Goal: Transaction & Acquisition: Obtain resource

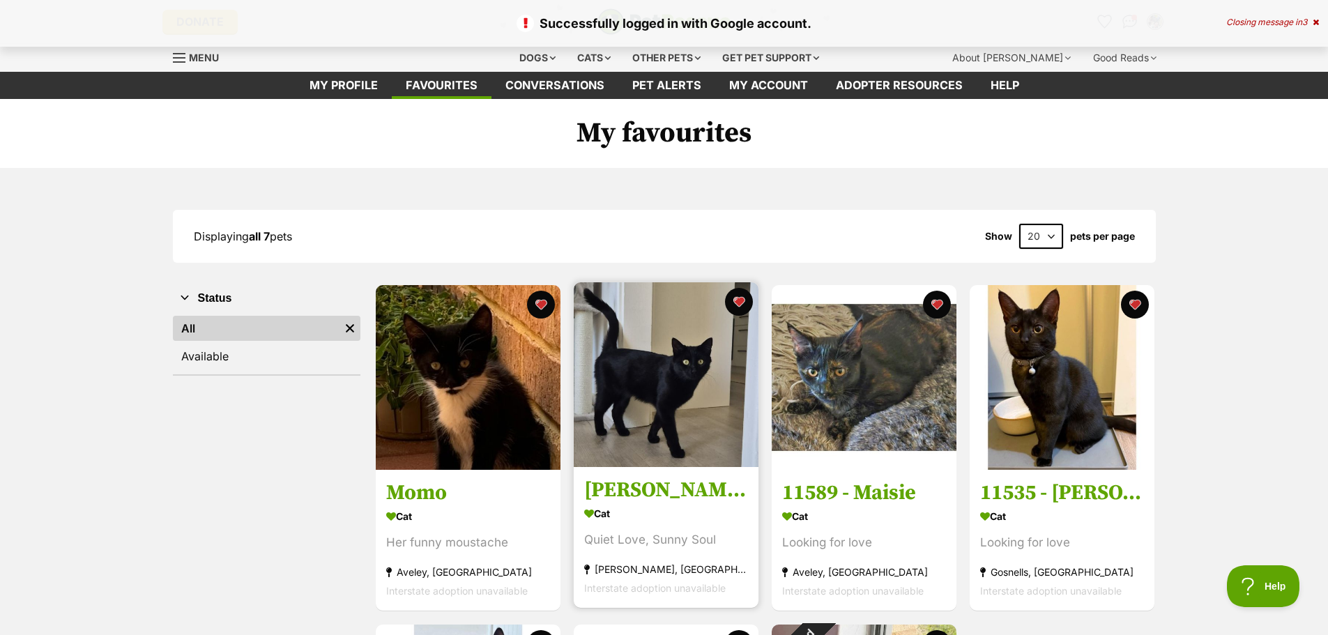
click at [627, 497] on h3 "[PERSON_NAME] The Cat" at bounding box center [666, 491] width 164 height 26
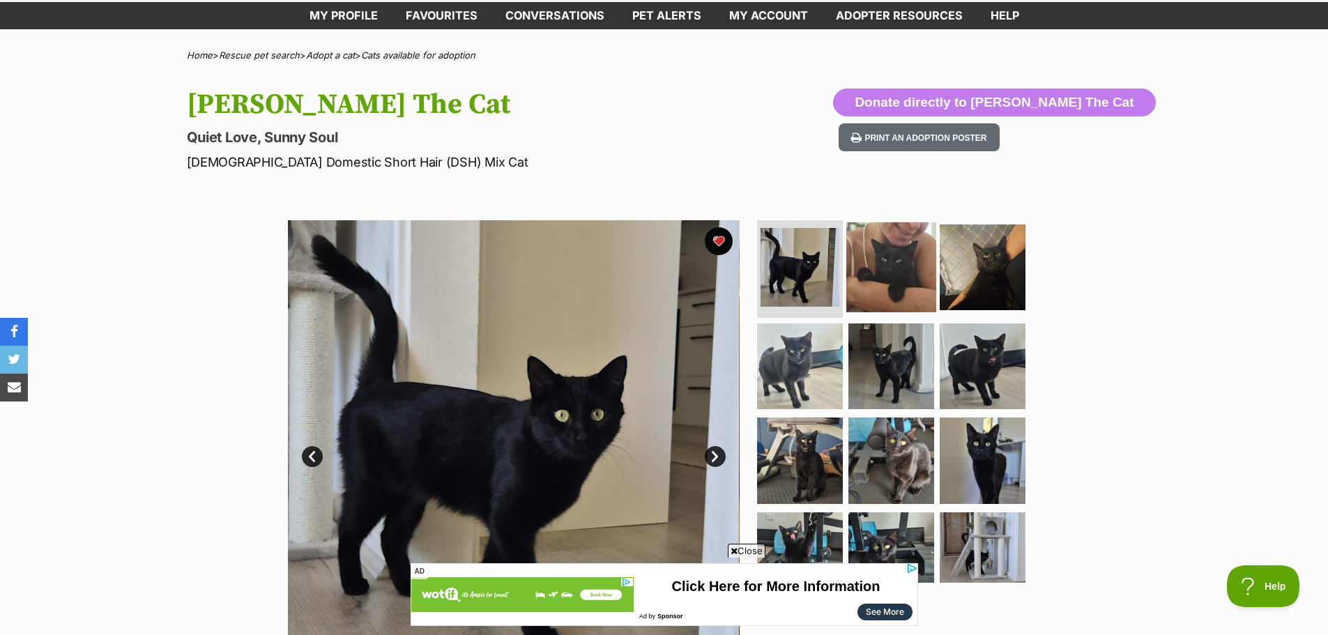
click at [886, 284] on img at bounding box center [891, 267] width 90 height 90
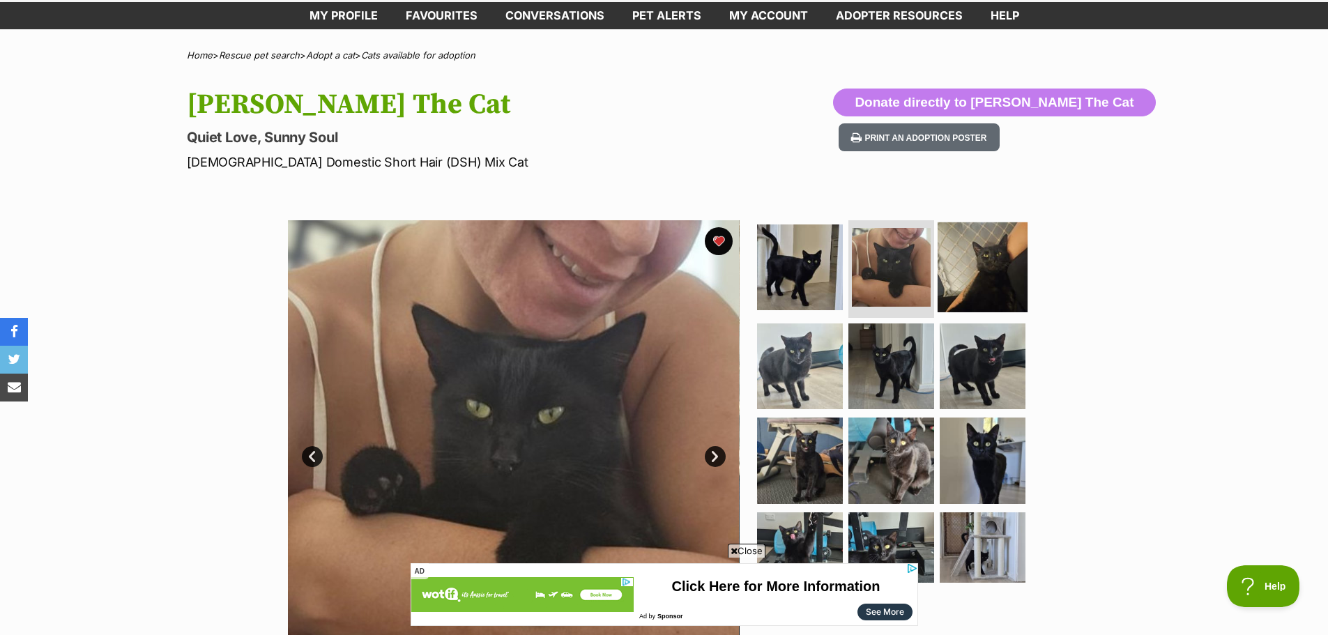
click at [995, 259] on img at bounding box center [983, 267] width 90 height 90
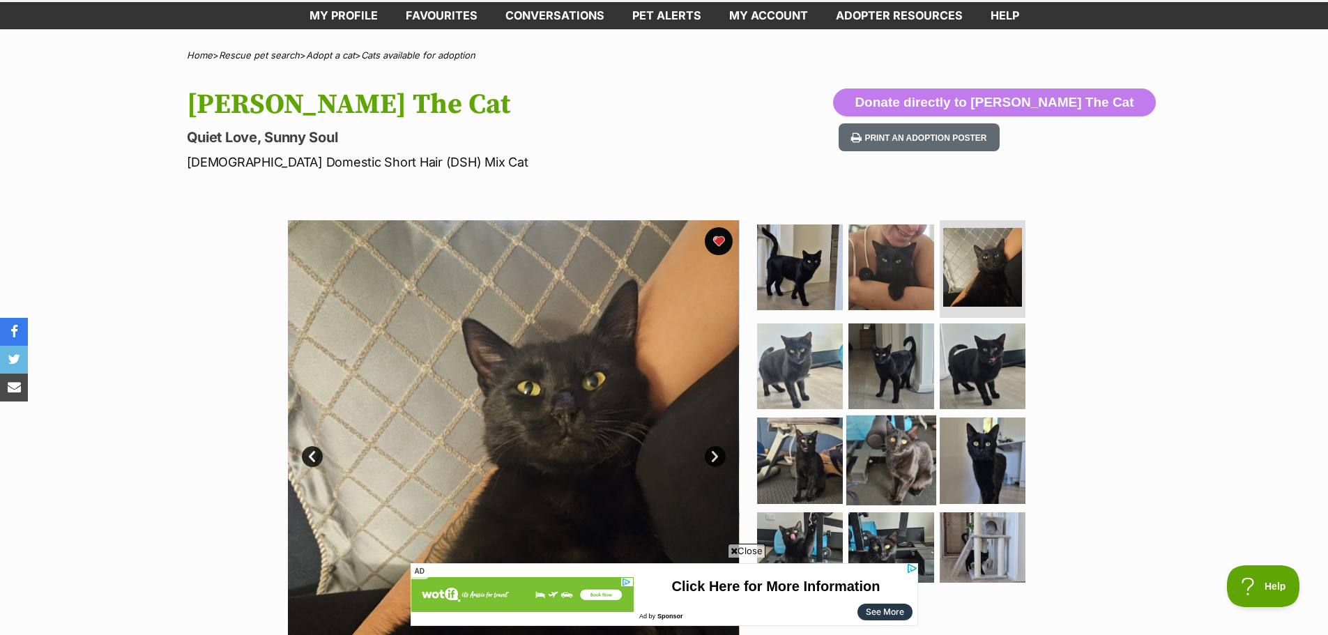
click at [882, 452] on img at bounding box center [891, 460] width 90 height 90
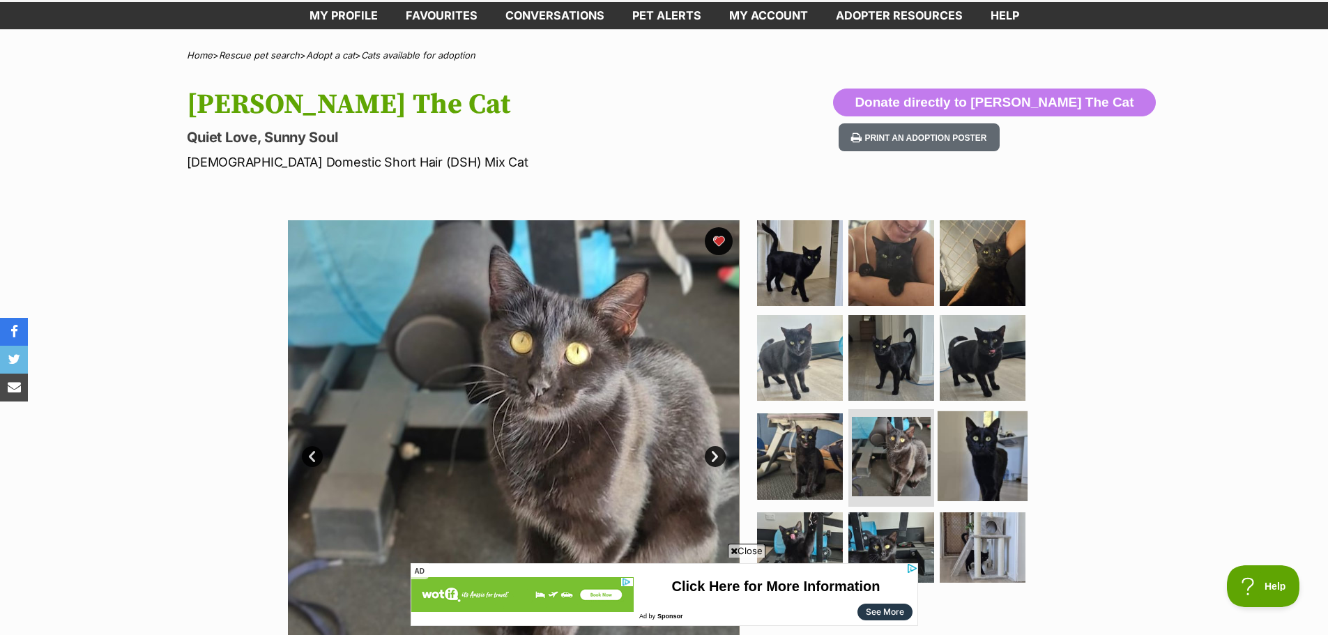
click at [986, 439] on img at bounding box center [983, 456] width 90 height 90
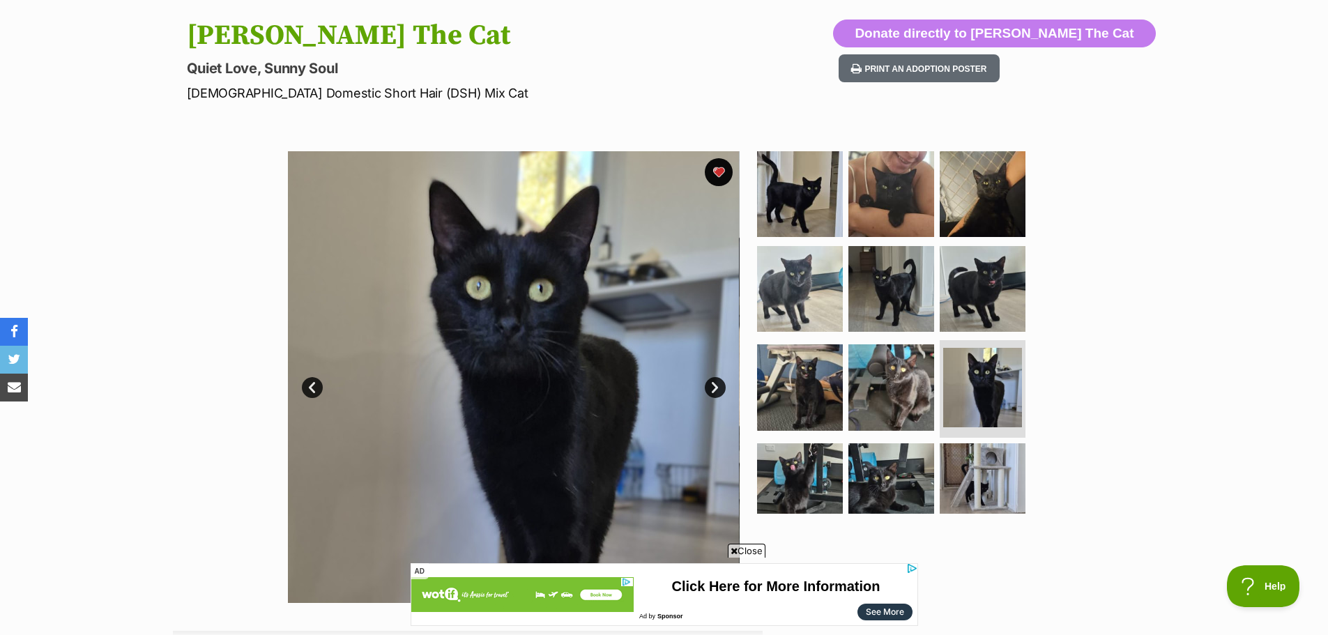
scroll to position [139, 0]
click at [793, 471] on img at bounding box center [800, 486] width 90 height 90
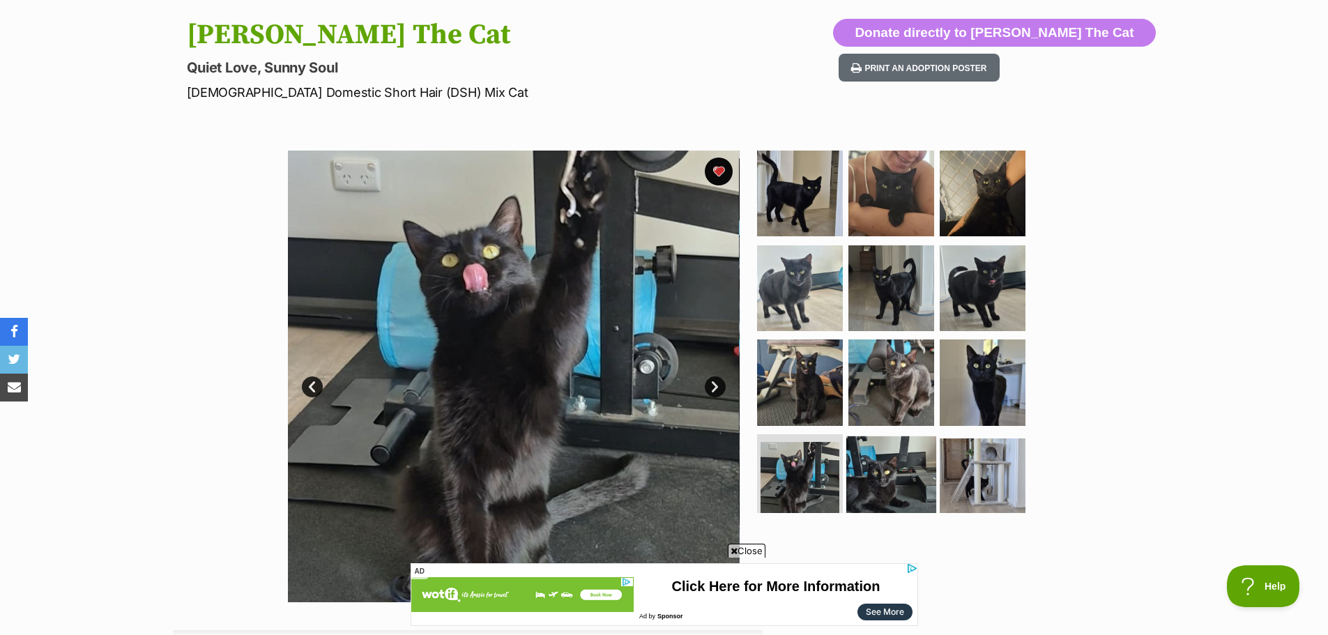
click at [876, 464] on img at bounding box center [891, 481] width 90 height 90
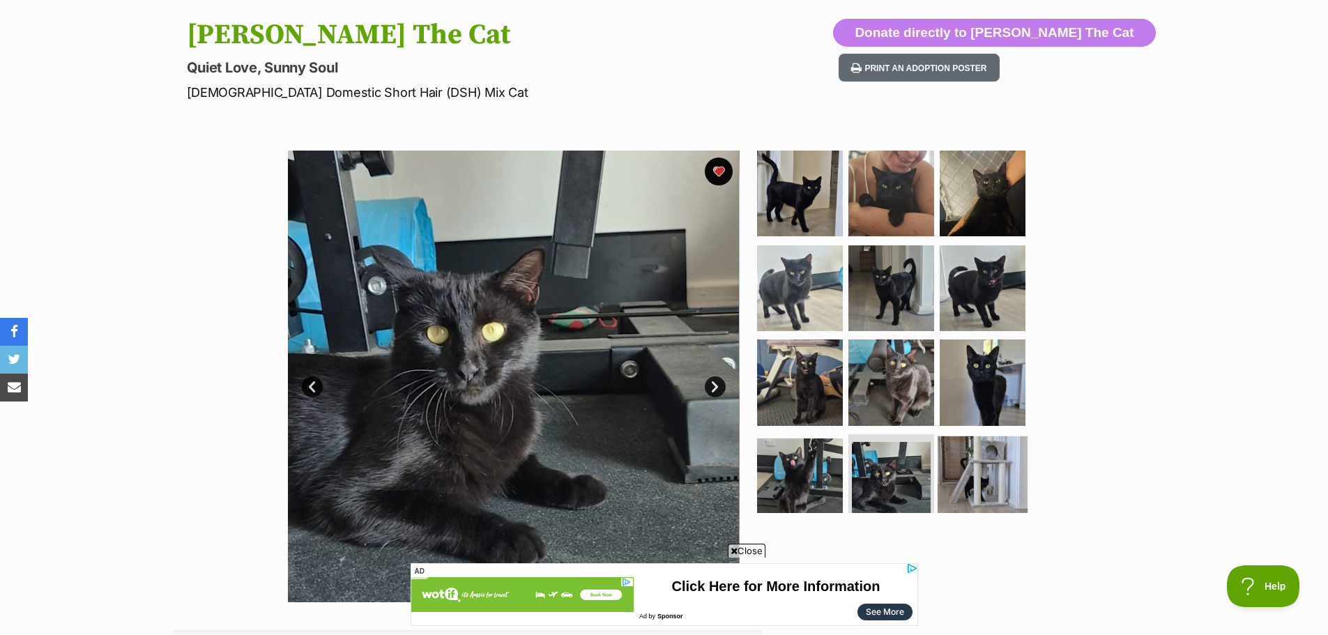
click at [996, 472] on img at bounding box center [983, 481] width 90 height 90
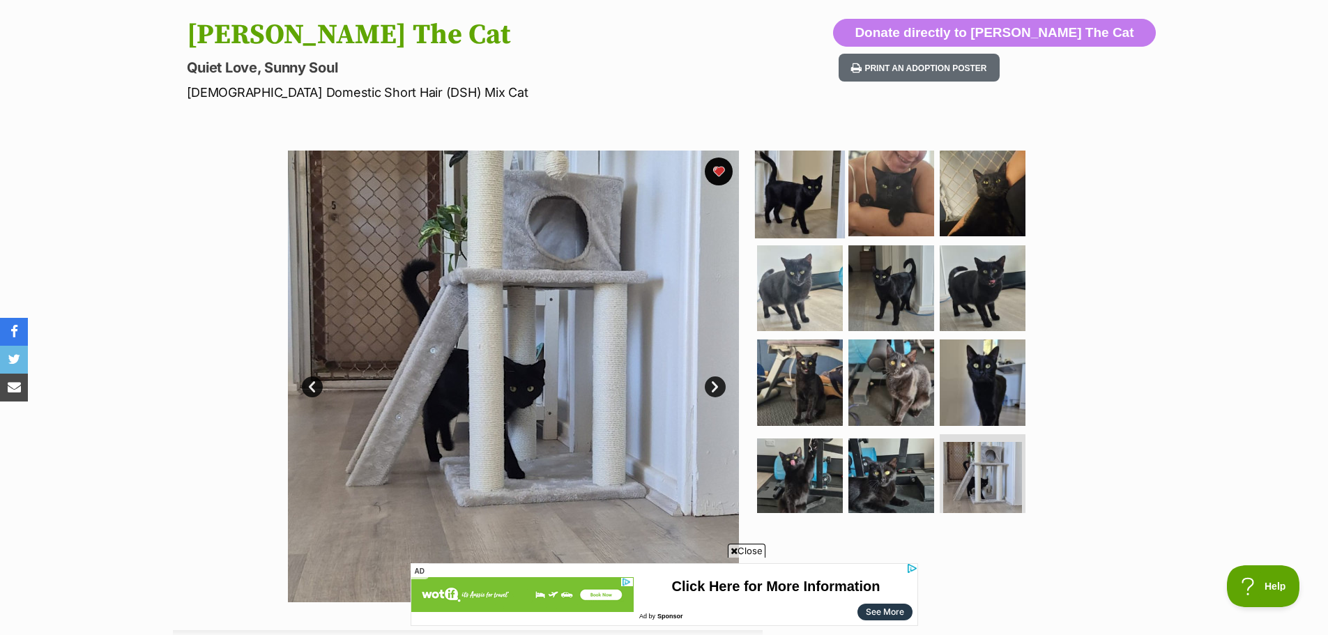
click at [797, 192] on img at bounding box center [800, 193] width 90 height 90
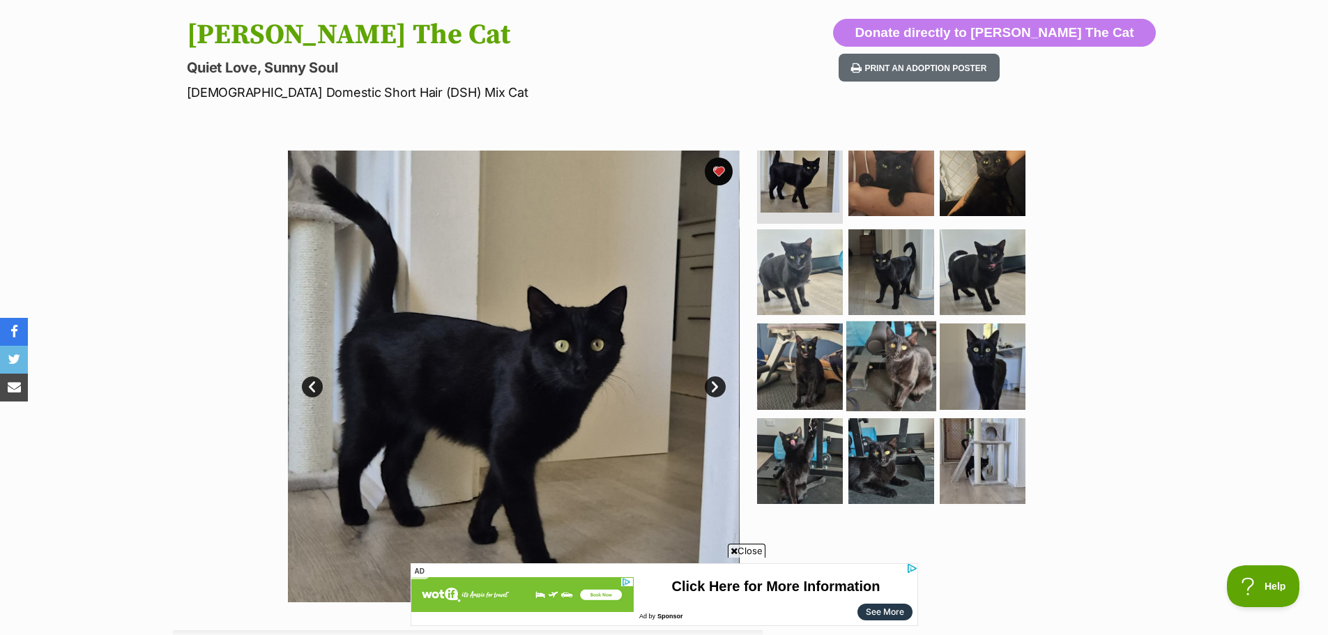
scroll to position [0, 0]
